Goal: Book appointment/travel/reservation

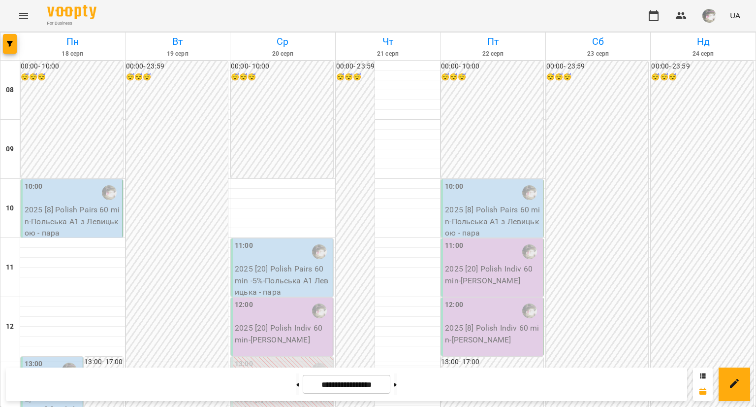
scroll to position [584, 0]
click at [296, 385] on button at bounding box center [297, 384] width 2 height 22
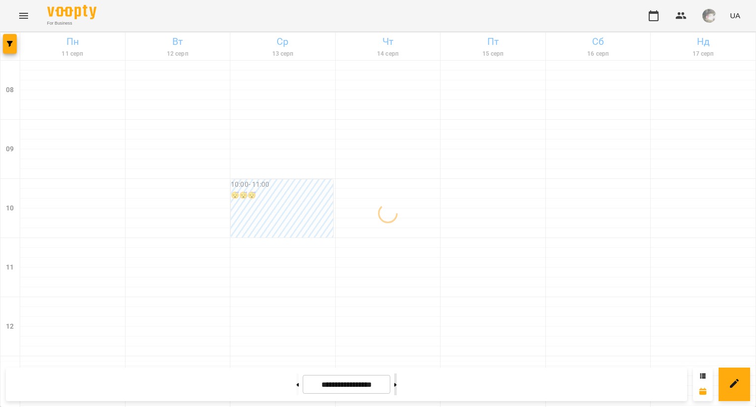
click at [397, 383] on icon at bounding box center [395, 385] width 2 height 4
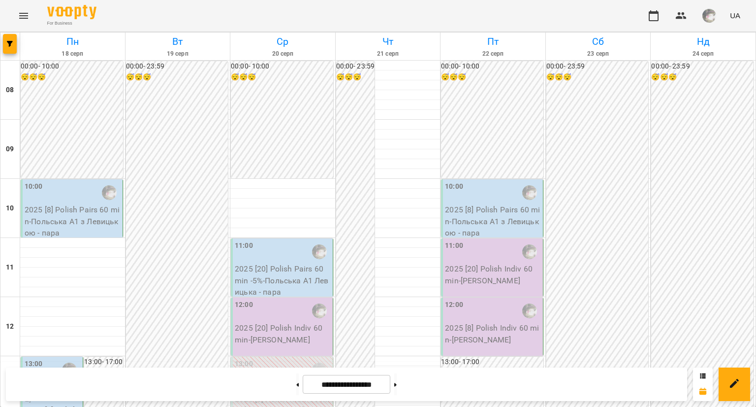
scroll to position [432, 0]
click at [292, 373] on div at bounding box center [297, 384] width 10 height 22
click at [296, 381] on button at bounding box center [297, 384] width 2 height 22
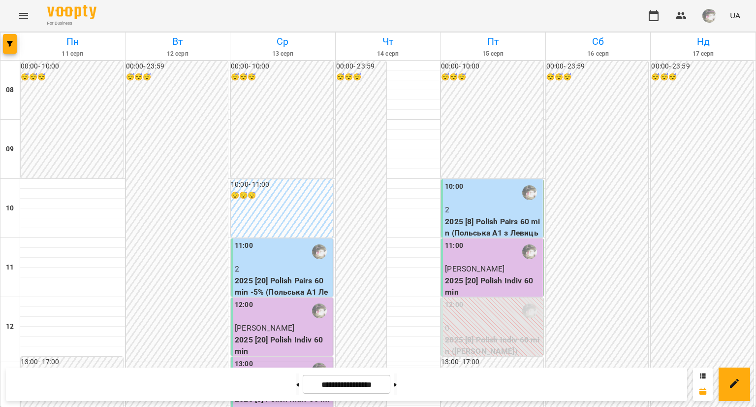
scroll to position [0, 0]
click at [296, 377] on button at bounding box center [297, 384] width 2 height 22
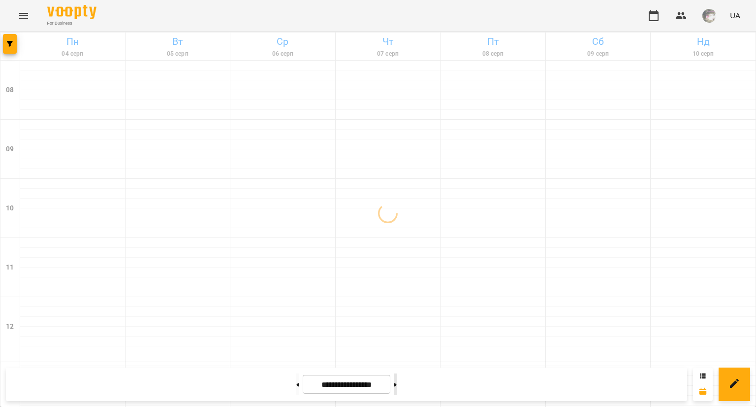
click at [397, 388] on button at bounding box center [395, 384] width 2 height 22
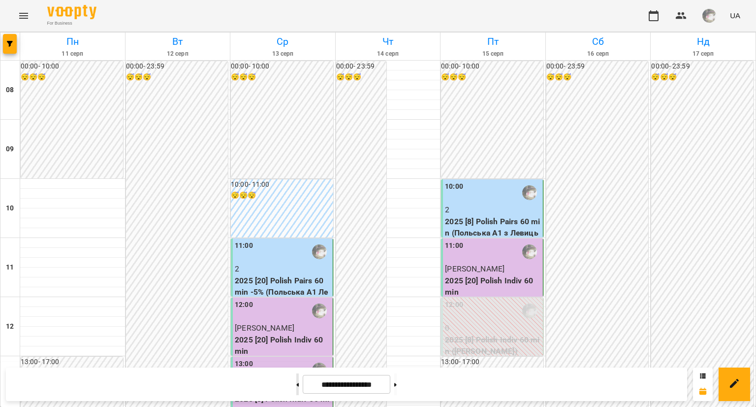
click at [296, 374] on button at bounding box center [297, 384] width 2 height 22
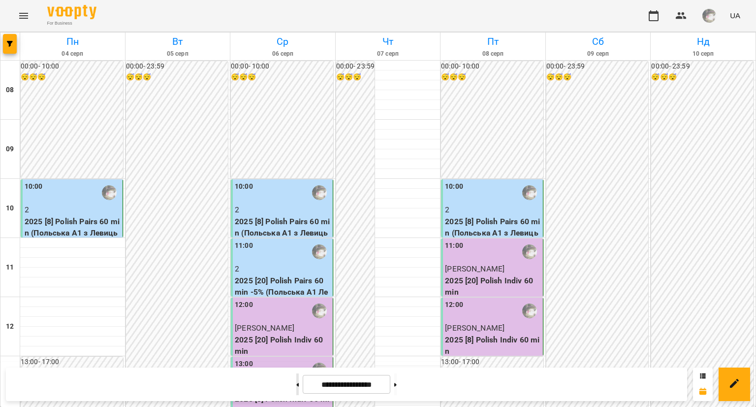
click at [296, 383] on icon at bounding box center [297, 385] width 2 height 4
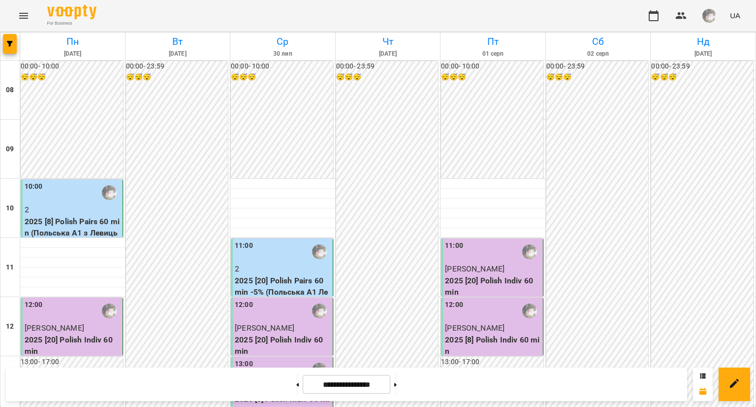
scroll to position [584, 0]
click at [296, 376] on button at bounding box center [297, 384] width 2 height 22
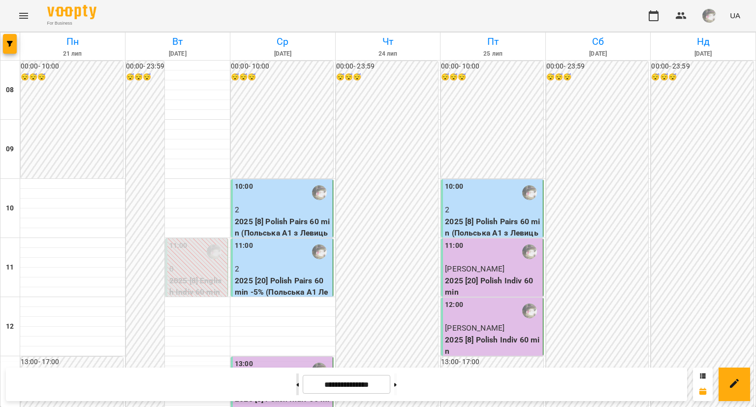
click at [296, 375] on button at bounding box center [297, 384] width 2 height 22
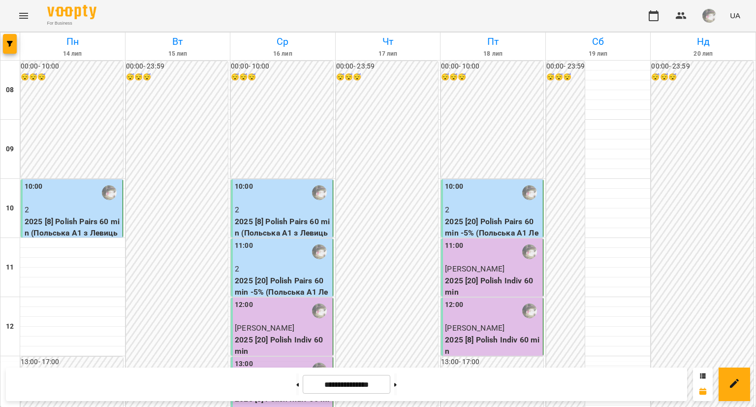
scroll to position [423, 0]
click at [296, 383] on button at bounding box center [297, 384] width 2 height 22
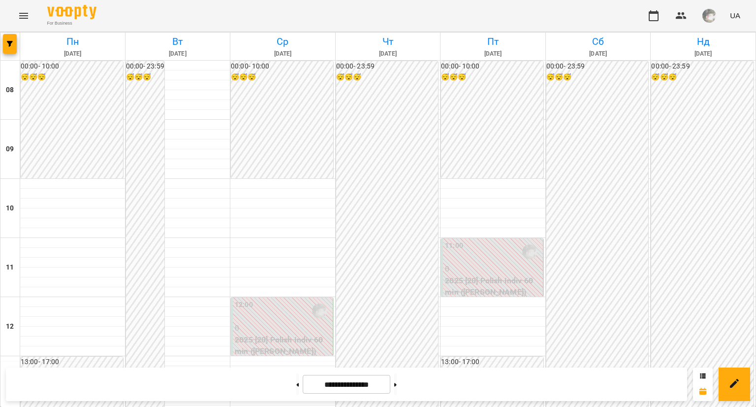
scroll to position [0, 0]
click at [289, 394] on div "**********" at bounding box center [346, 383] width 681 height 33
click at [296, 386] on icon at bounding box center [297, 385] width 2 height 4
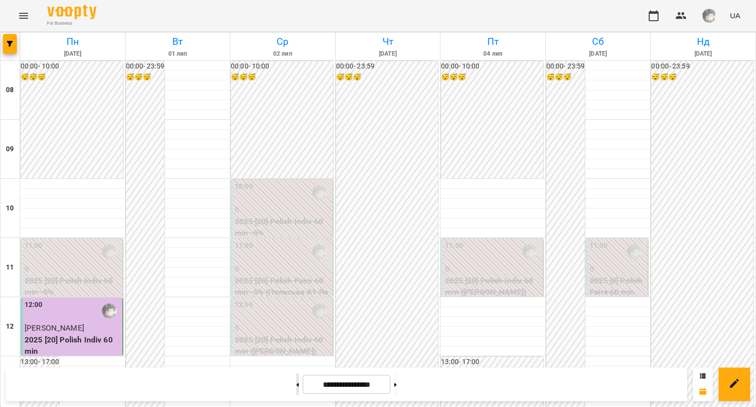
click at [296, 386] on button at bounding box center [297, 384] width 2 height 22
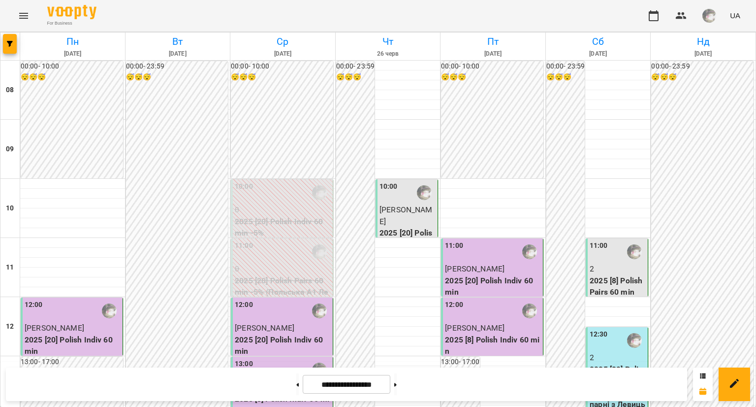
scroll to position [108, 0]
click at [616, 263] on p "2" at bounding box center [618, 269] width 56 height 12
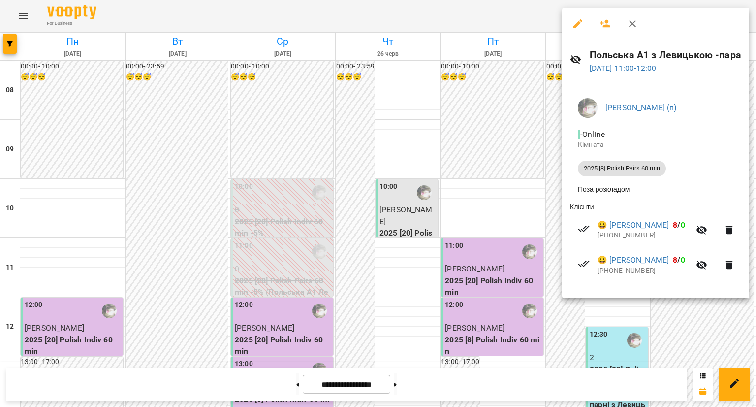
click at [549, 270] on div at bounding box center [378, 203] width 756 height 407
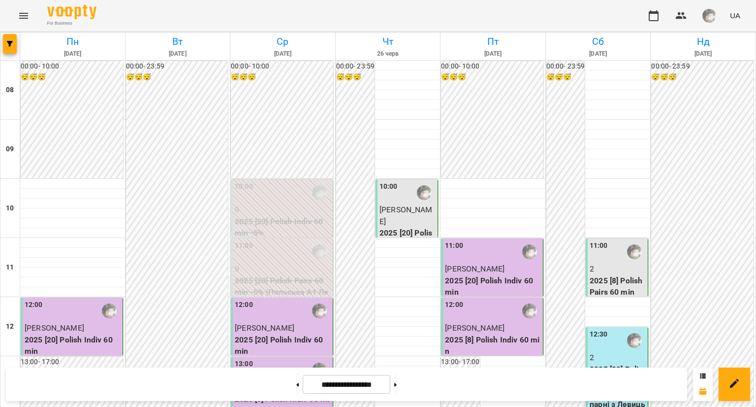
scroll to position [0, 0]
click at [296, 379] on button at bounding box center [297, 384] width 2 height 22
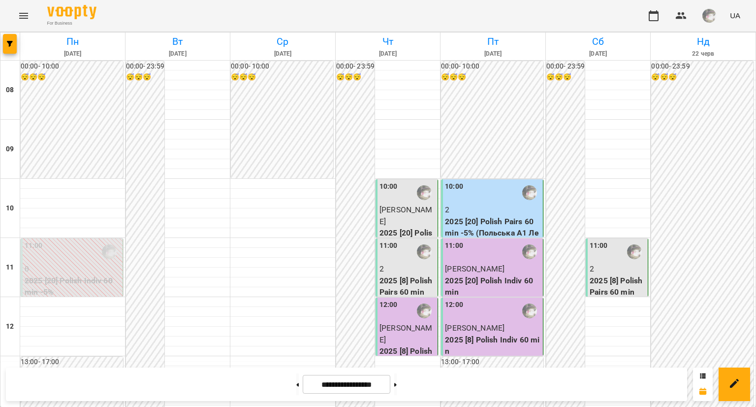
click at [599, 253] on div "11:00" at bounding box center [599, 251] width 18 height 23
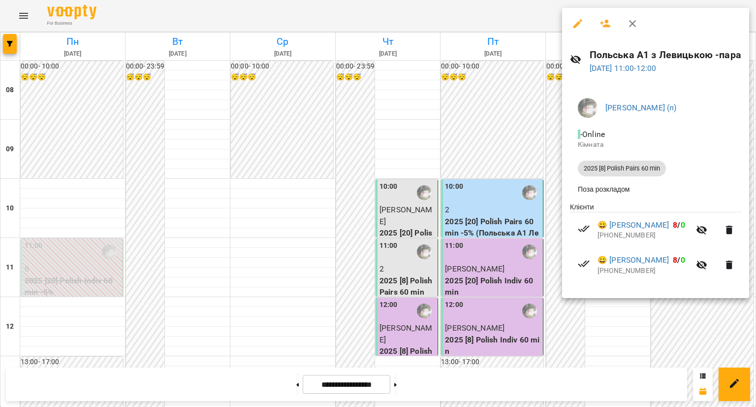
click at [551, 217] on div at bounding box center [378, 203] width 756 height 407
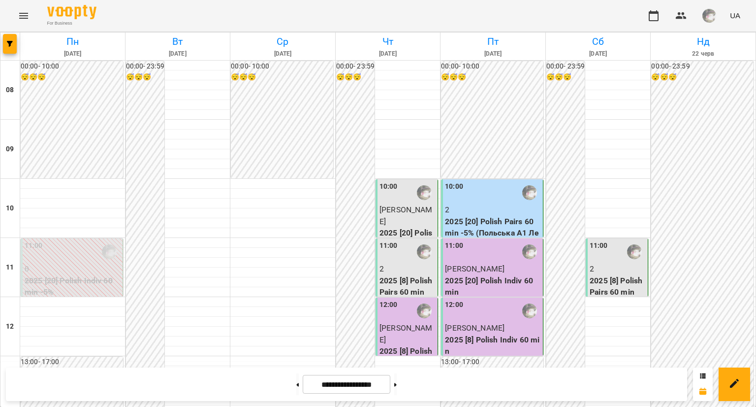
click at [417, 261] on div at bounding box center [424, 251] width 23 height 23
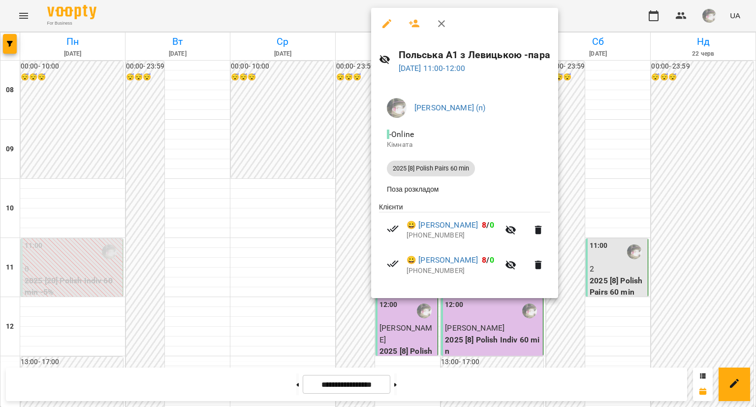
click at [363, 233] on div at bounding box center [378, 203] width 756 height 407
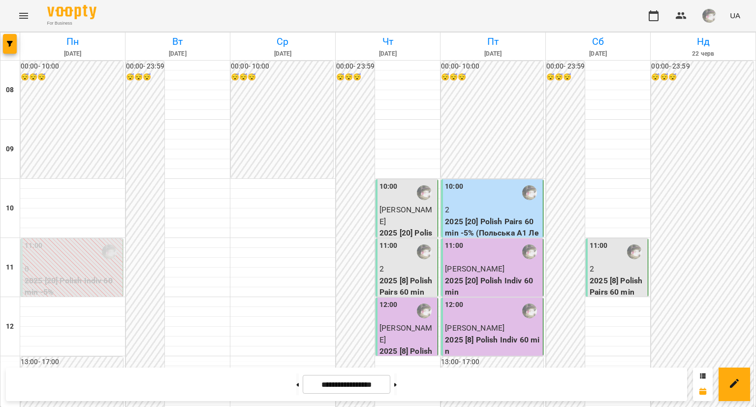
scroll to position [584, 0]
click at [296, 384] on button at bounding box center [297, 384] width 2 height 22
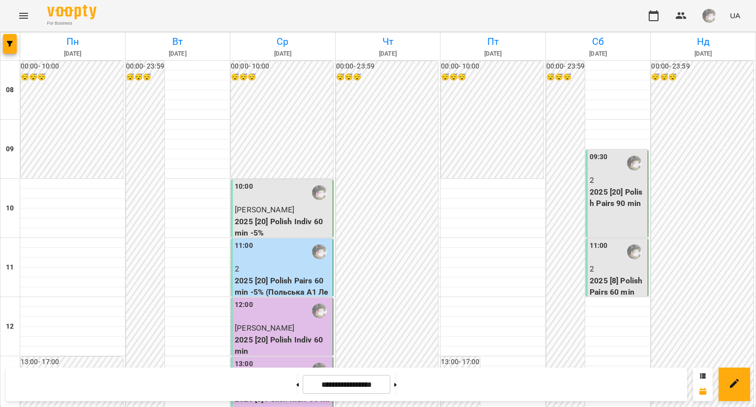
scroll to position [0, 0]
click at [604, 260] on div "11:00" at bounding box center [618, 251] width 56 height 23
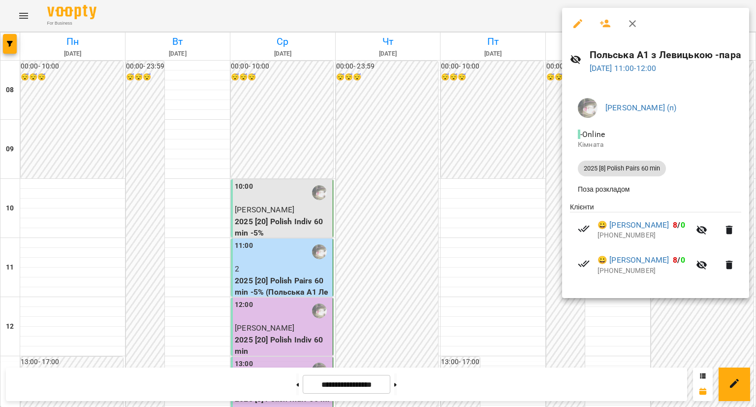
click at [264, 265] on div at bounding box center [378, 203] width 756 height 407
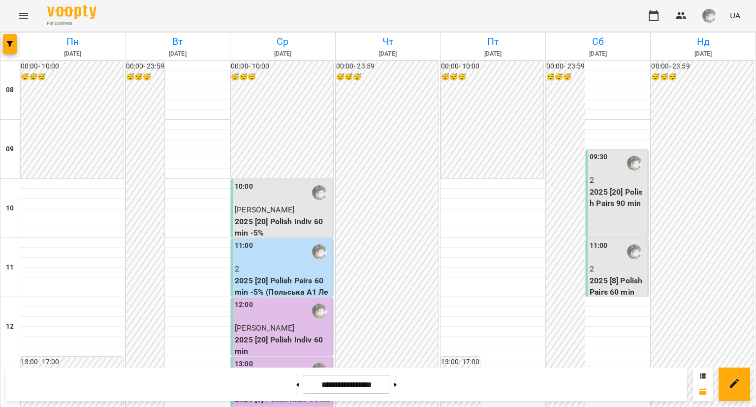
scroll to position [138, 0]
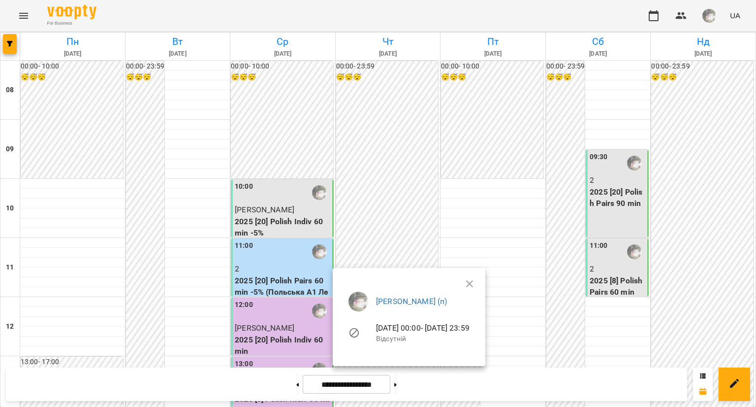
click at [382, 213] on div at bounding box center [378, 203] width 756 height 407
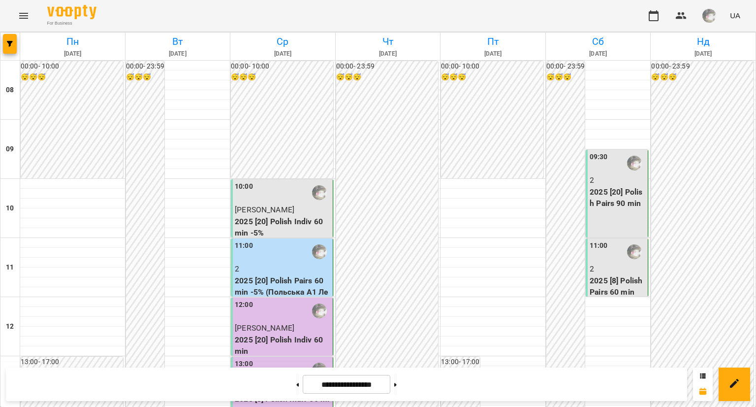
scroll to position [439, 0]
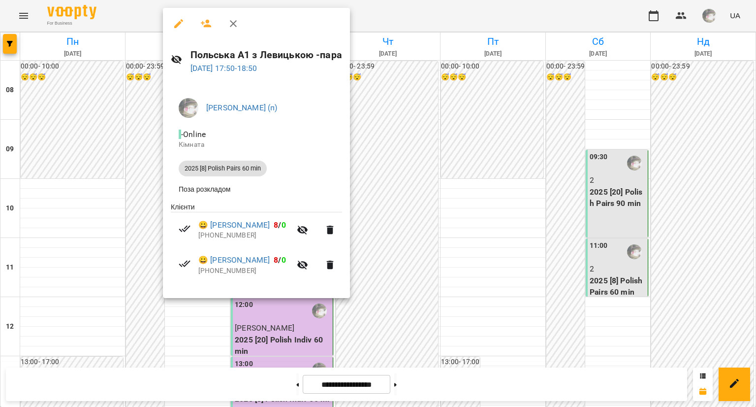
click at [282, 382] on div at bounding box center [378, 203] width 756 height 407
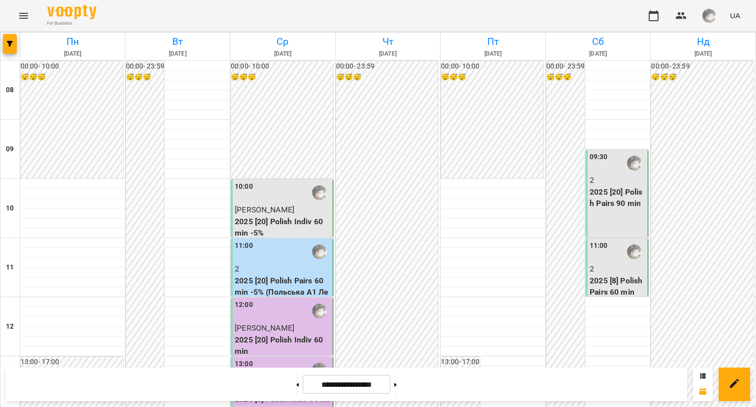
click at [296, 382] on button at bounding box center [297, 384] width 2 height 22
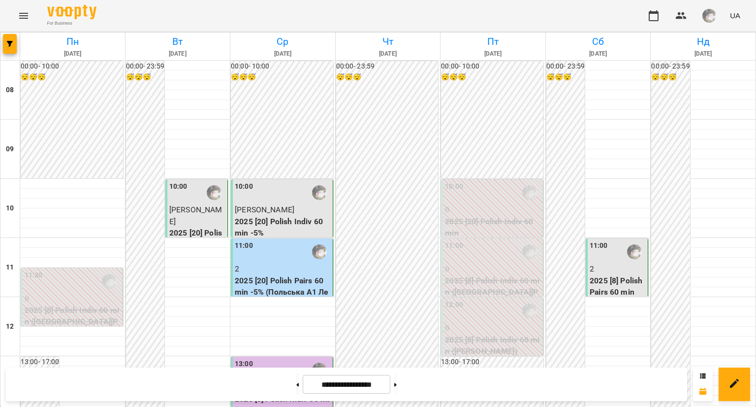
scroll to position [584, 0]
click at [296, 384] on button at bounding box center [297, 384] width 2 height 22
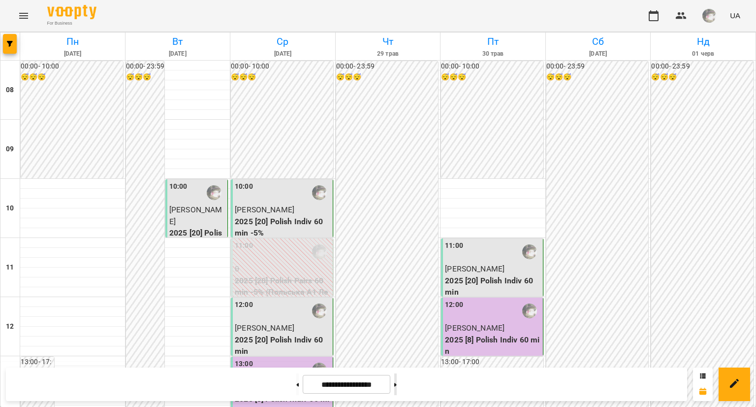
click at [397, 384] on button at bounding box center [395, 384] width 2 height 22
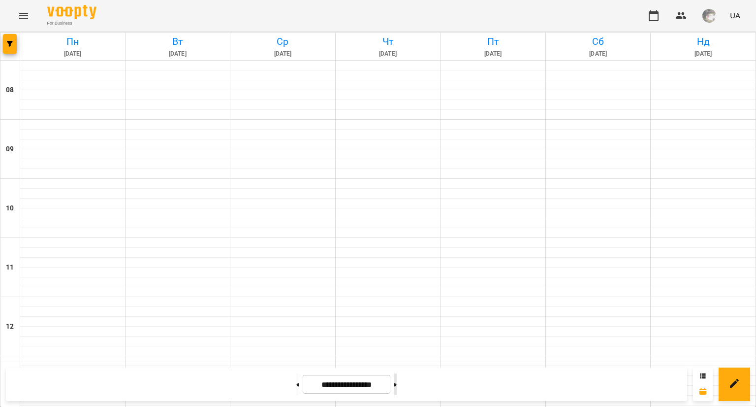
click at [397, 384] on button at bounding box center [395, 384] width 2 height 22
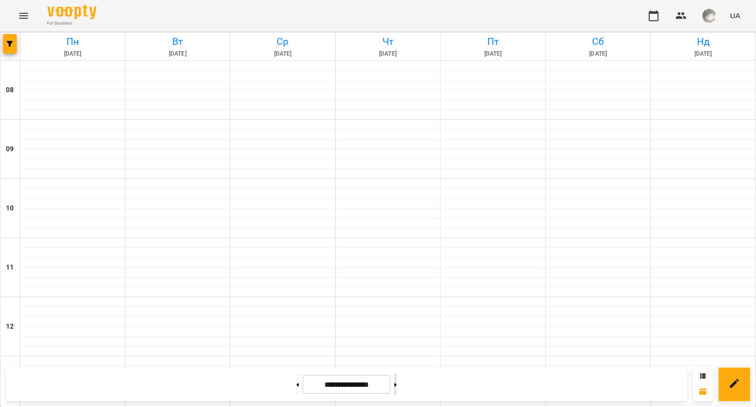
click at [397, 384] on button at bounding box center [395, 384] width 2 height 22
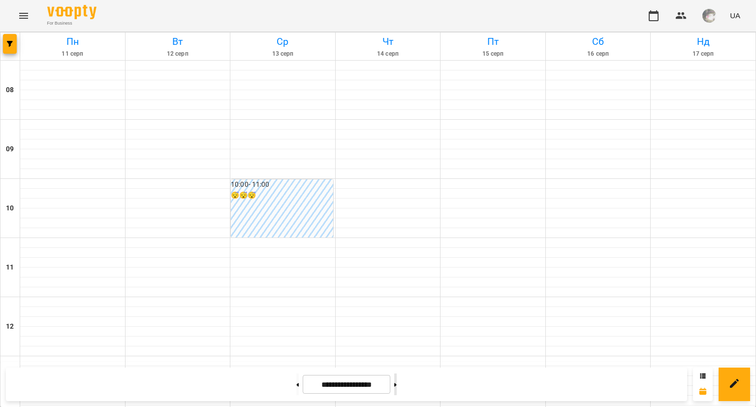
click at [397, 384] on button at bounding box center [395, 384] width 2 height 22
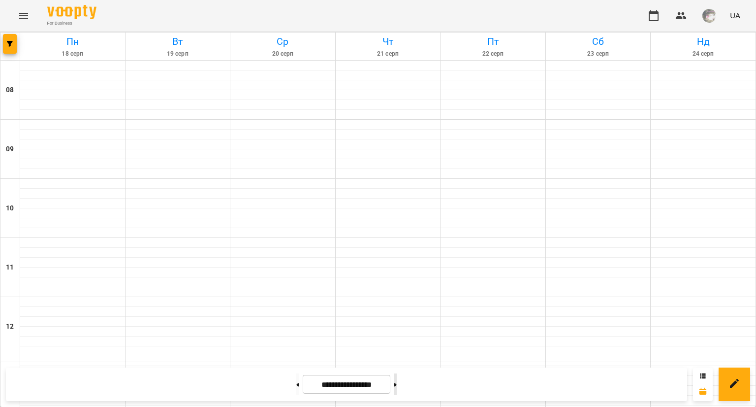
click at [397, 384] on button at bounding box center [395, 384] width 2 height 22
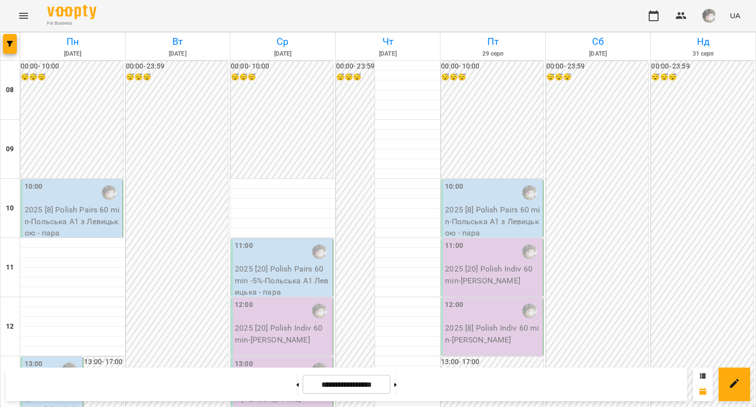
scroll to position [0, 0]
click at [296, 381] on button at bounding box center [297, 384] width 2 height 22
type input "**********"
